Goal: Information Seeking & Learning: Understand process/instructions

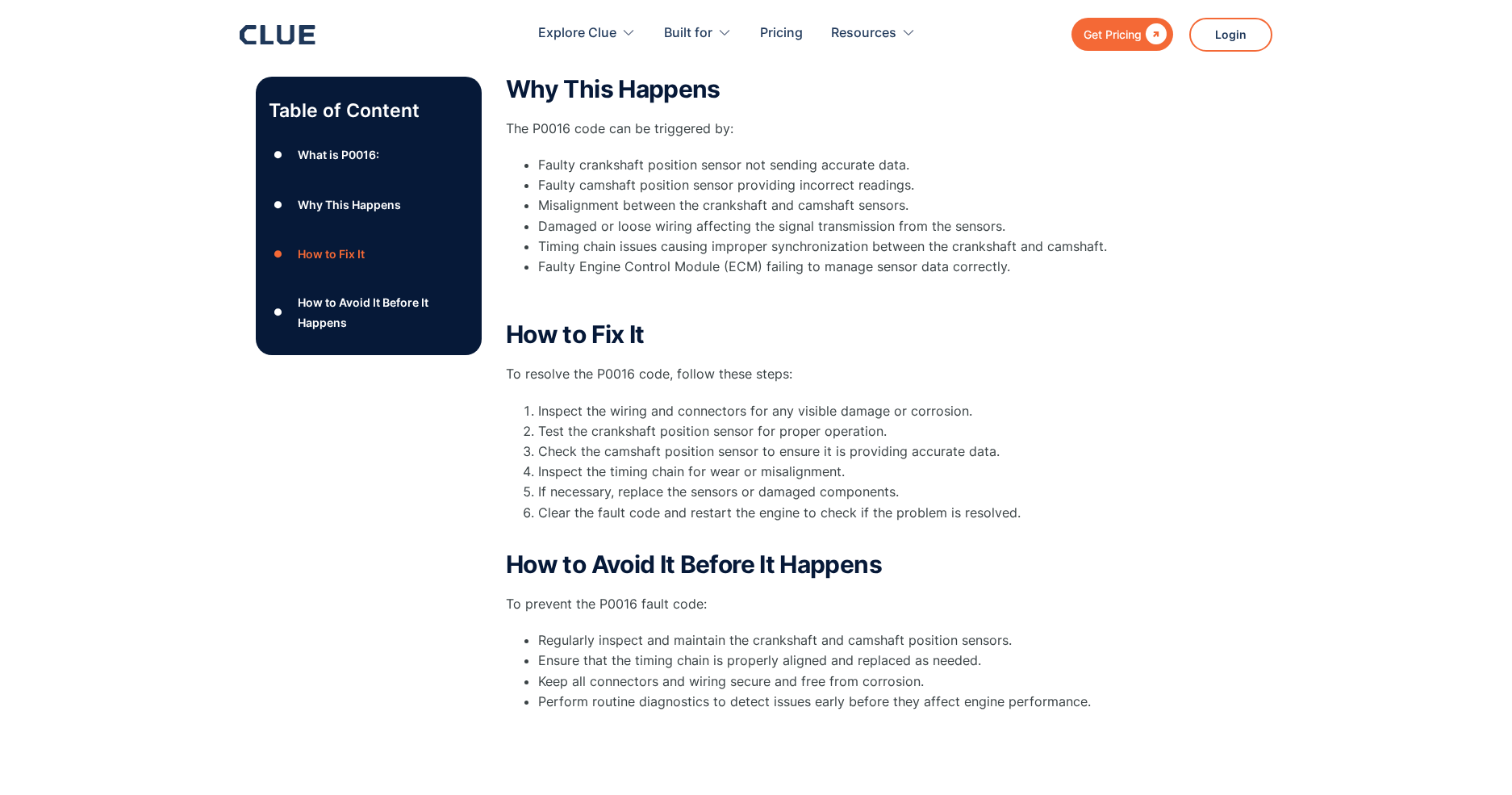
scroll to position [565, 0]
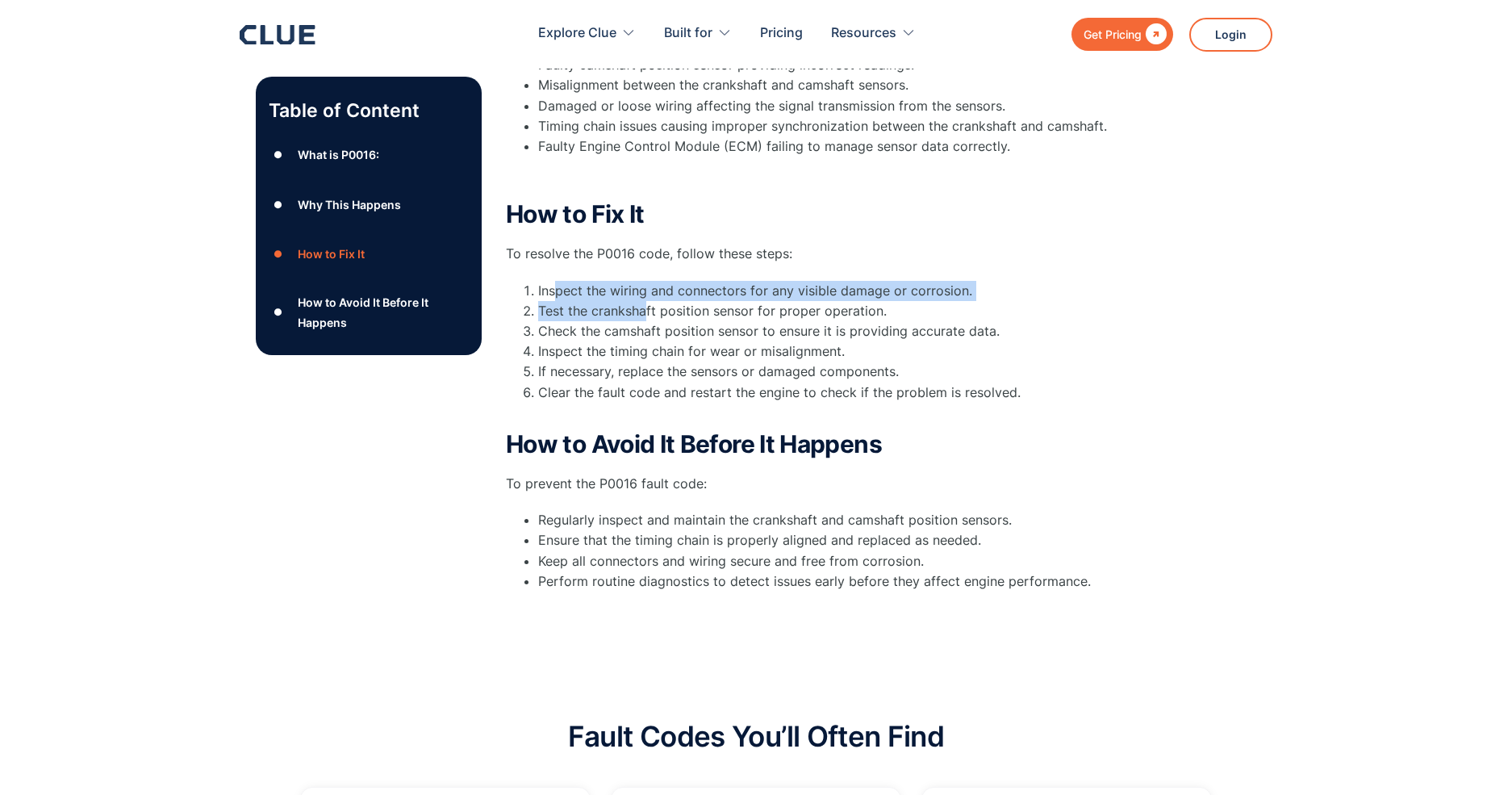
drag, startPoint x: 588, startPoint y: 296, endPoint x: 650, endPoint y: 318, distance: 65.8
click at [650, 318] on ol "Inspect the wiring and connectors for any visible damage or corrosion. Test the…" at bounding box center [828, 352] width 645 height 142
drag, startPoint x: 650, startPoint y: 318, endPoint x: 572, endPoint y: 331, distance: 79.1
click at [572, 331] on li "Check the camshaft position sensor to ensure it is providing accurate data." at bounding box center [845, 331] width 613 height 21
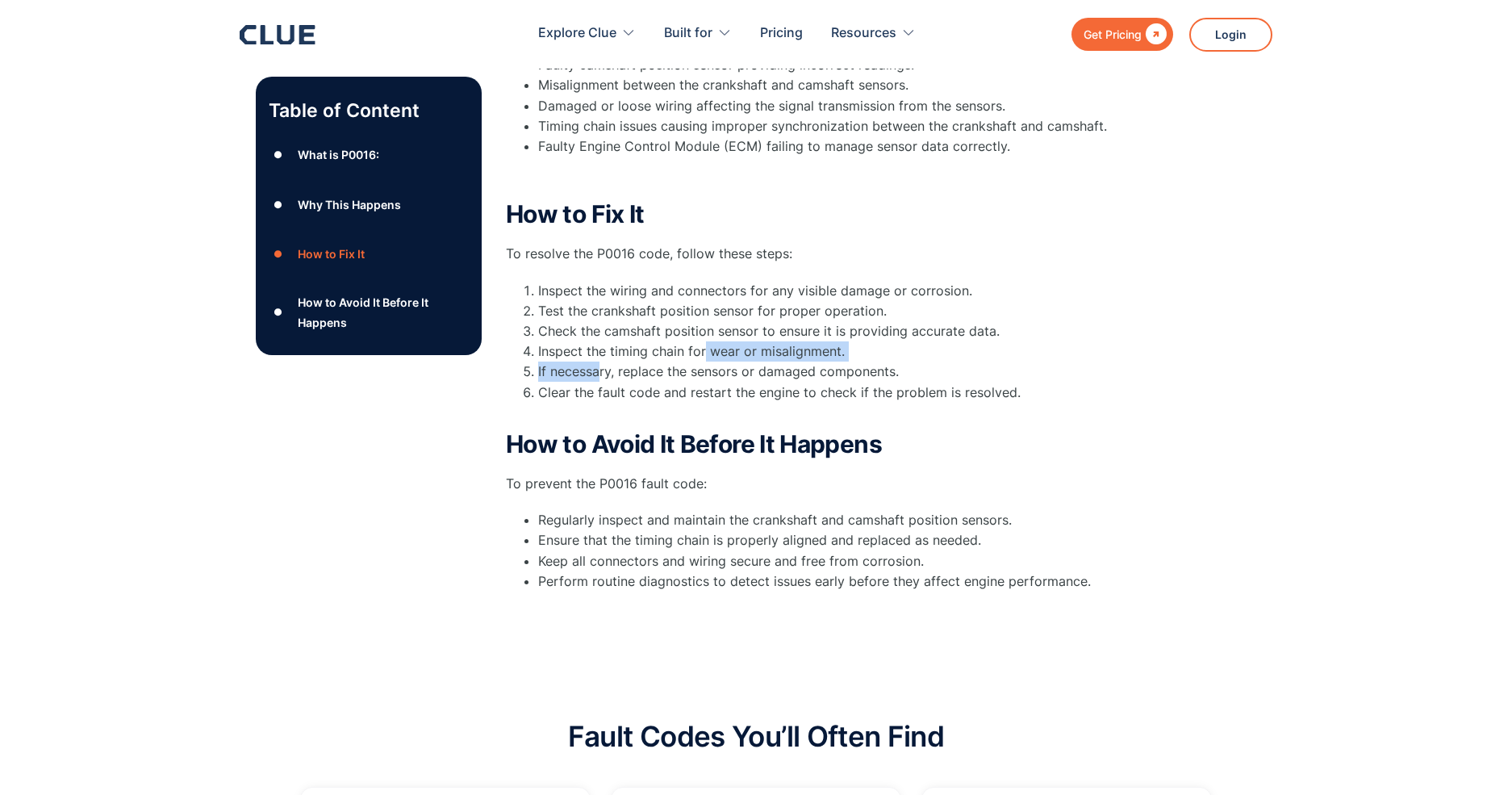
drag, startPoint x: 602, startPoint y: 372, endPoint x: 704, endPoint y: 359, distance: 102.8
click at [704, 359] on ol "Inspect the wiring and connectors for any visible damage or corrosion. Test the…" at bounding box center [828, 352] width 645 height 142
drag, startPoint x: 704, startPoint y: 359, endPoint x: 674, endPoint y: 365, distance: 30.6
click at [674, 365] on li "If necessary, replace the sensors or damaged components." at bounding box center [845, 371] width 613 height 21
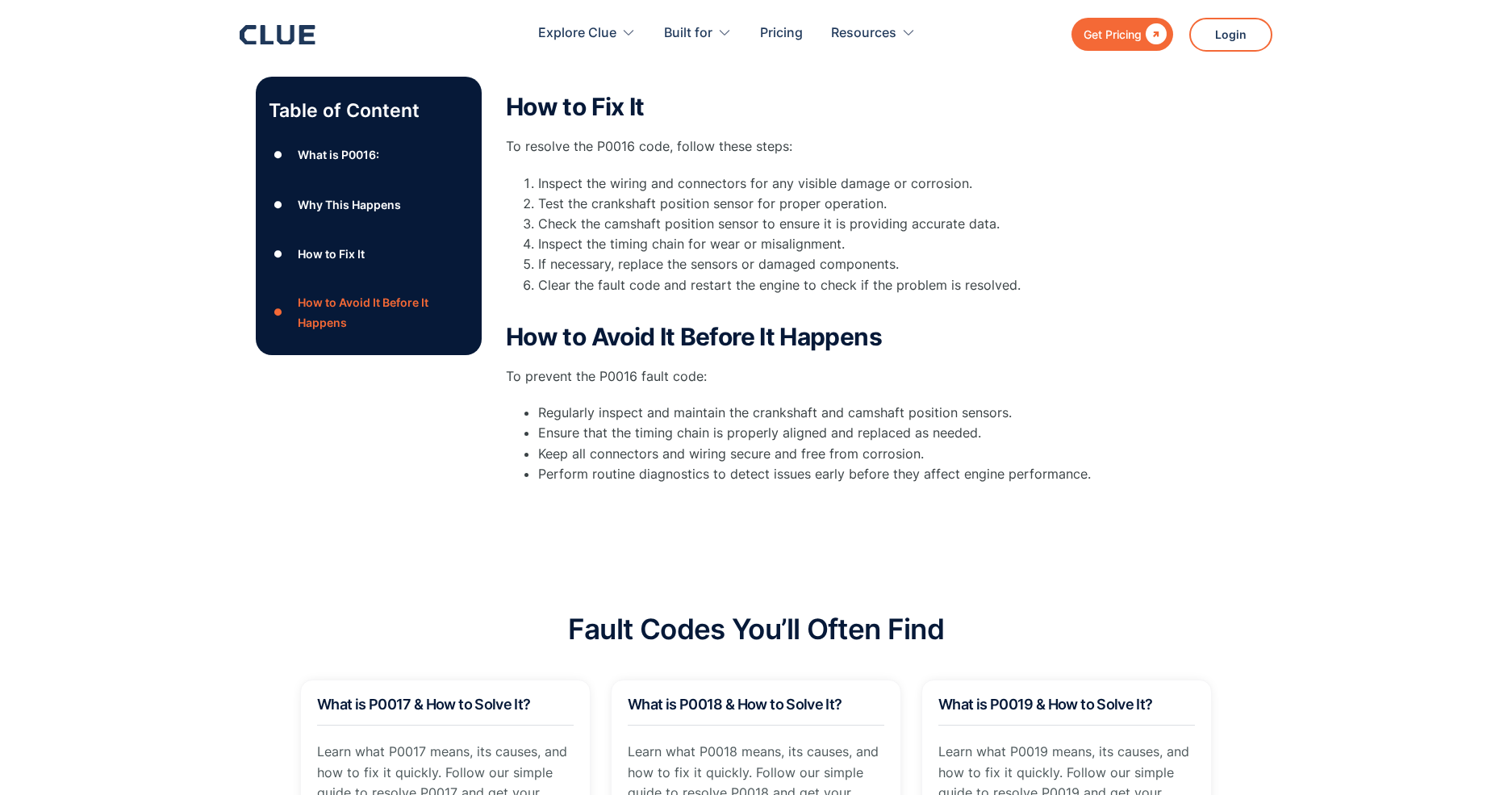
scroll to position [726, 0]
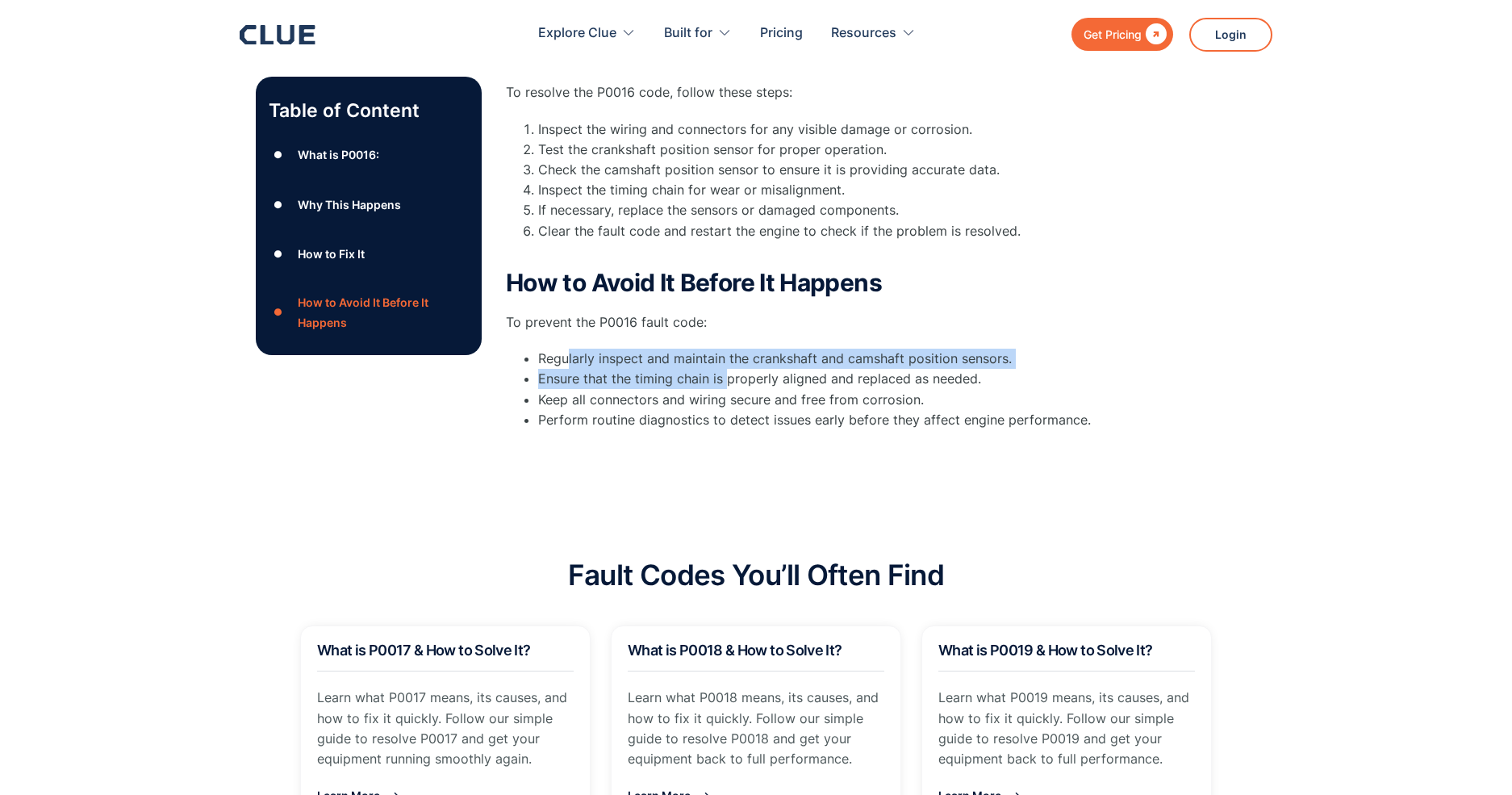
drag, startPoint x: 570, startPoint y: 356, endPoint x: 746, endPoint y: 380, distance: 177.6
click at [746, 380] on ul "Regularly inspect and maintain the crankshaft and camshaft position sensors. En…" at bounding box center [828, 389] width 645 height 81
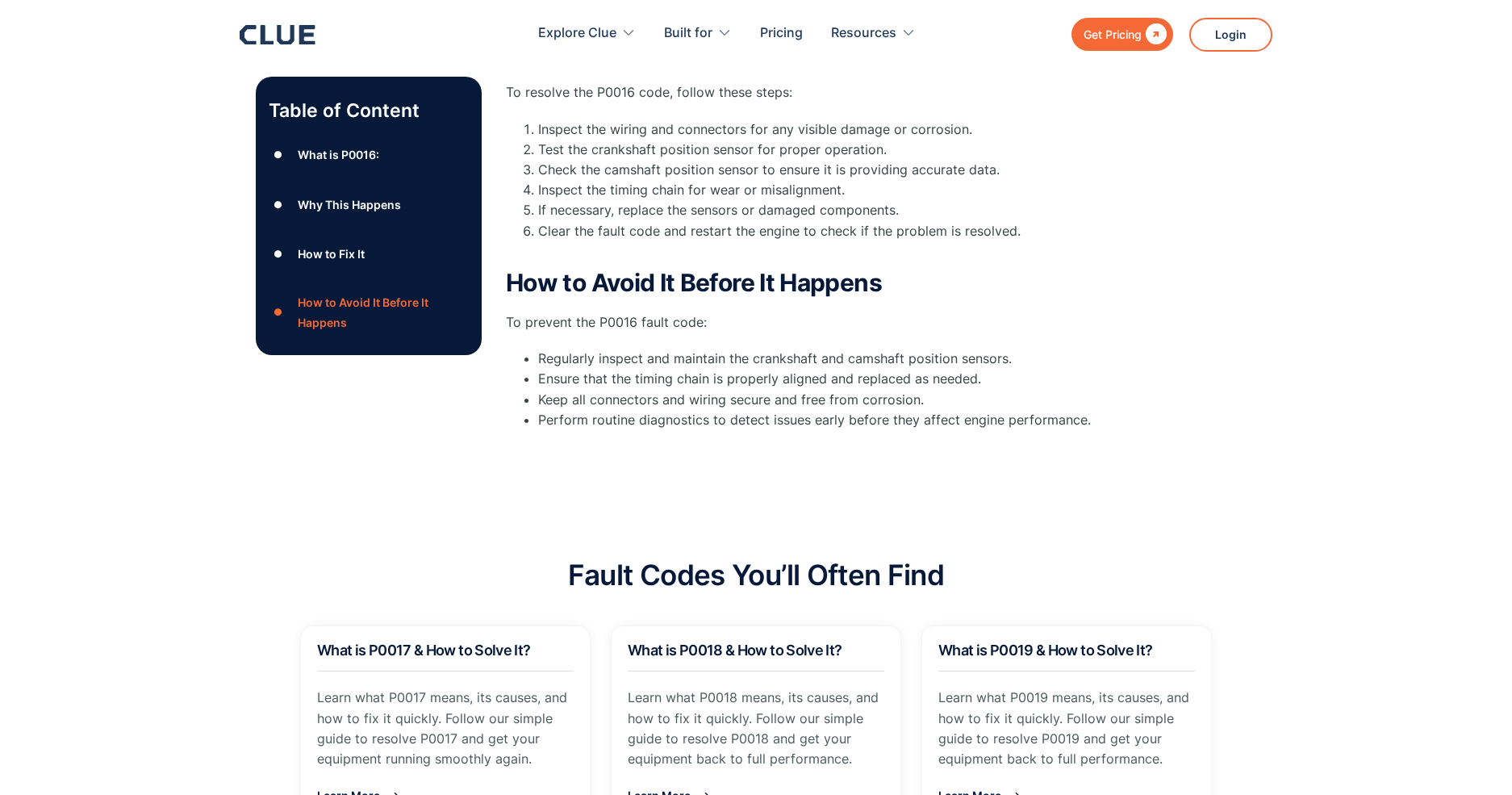
drag, startPoint x: 746, startPoint y: 380, endPoint x: 732, endPoint y: 415, distance: 37.7
click at [732, 415] on li "Perform routine diagnostics to detect issues early before they affect engine pe…" at bounding box center [845, 420] width 613 height 21
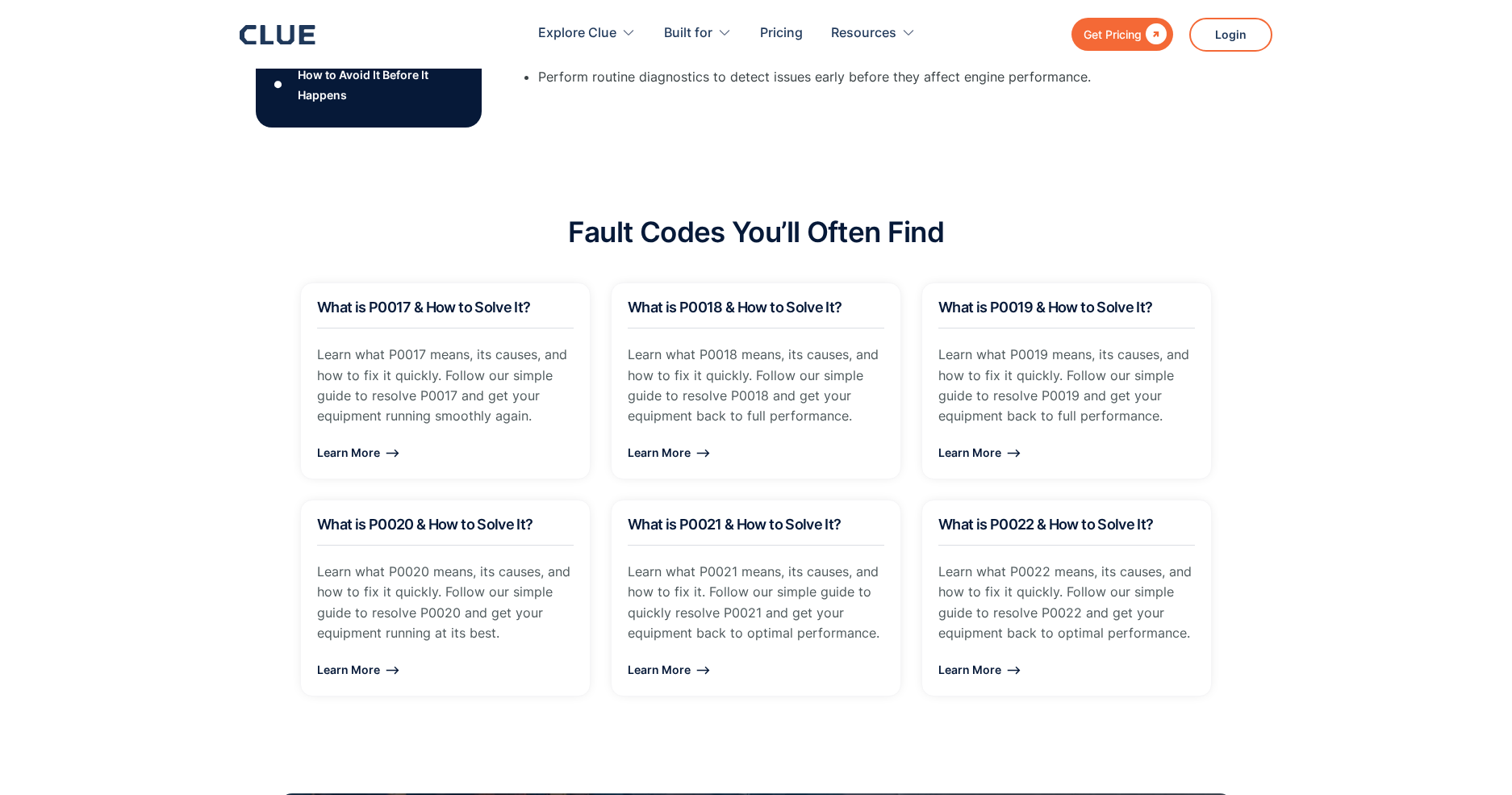
scroll to position [1130, 0]
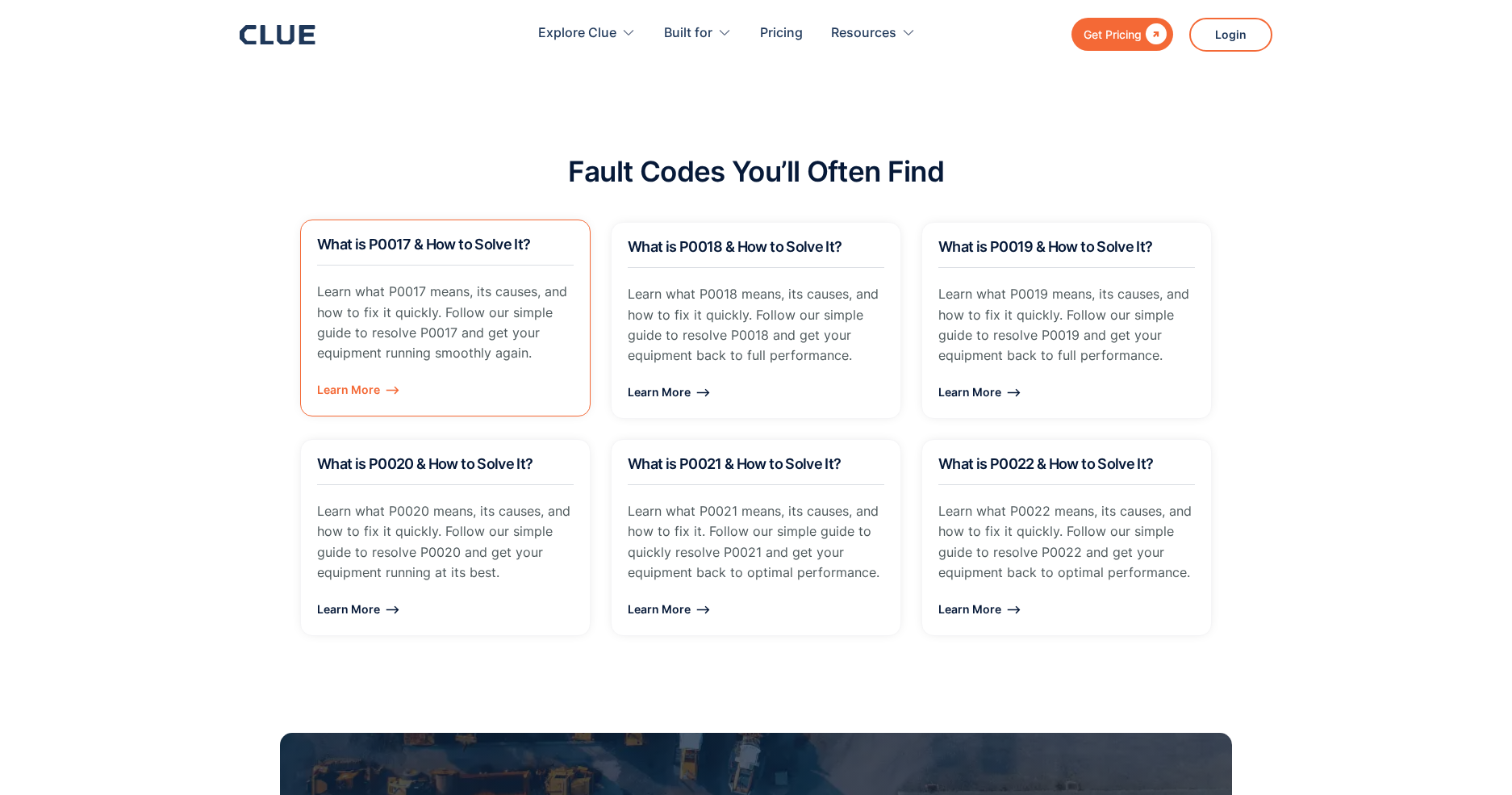
click at [388, 379] on div "Learn More ⟶" at bounding box center [446, 389] width 257 height 21
